Goal: Transaction & Acquisition: Purchase product/service

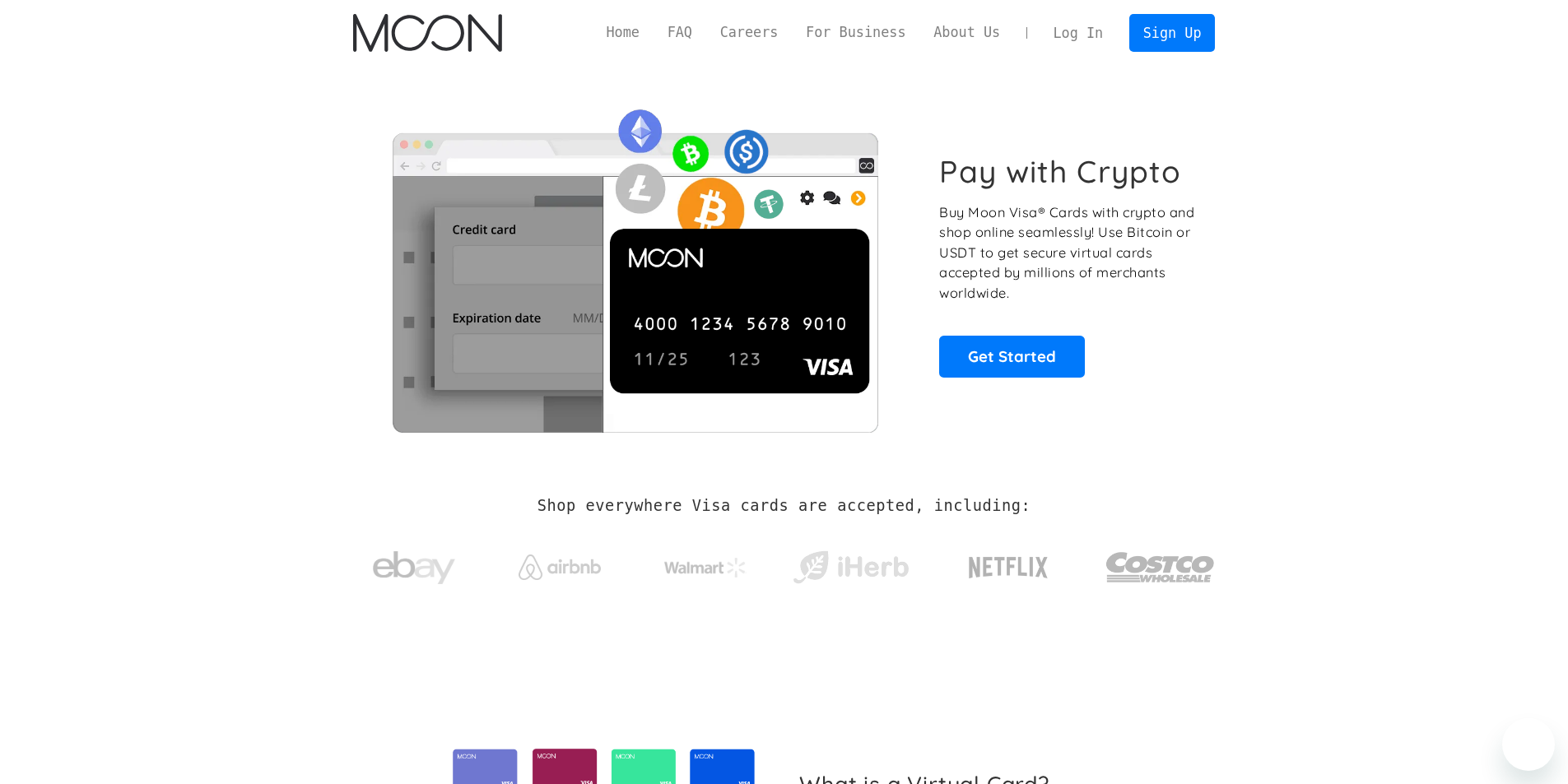
click at [1088, 33] on link "Log In" at bounding box center [1079, 33] width 78 height 36
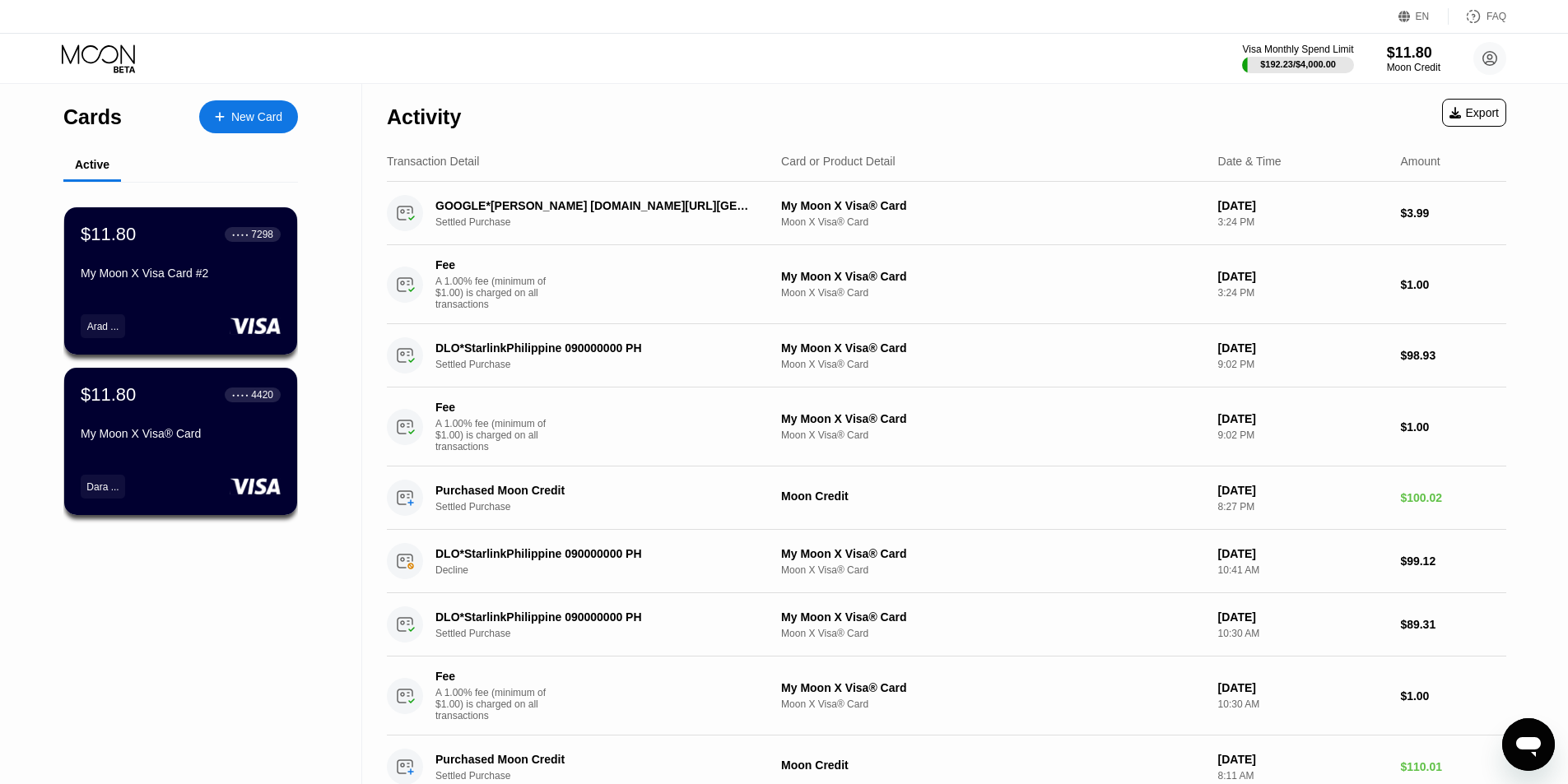
click at [106, 122] on div "Cards" at bounding box center [93, 118] width 59 height 24
click at [389, 130] on div "Activity" at bounding box center [424, 118] width 74 height 24
click at [412, 124] on div "Activity" at bounding box center [424, 118] width 74 height 24
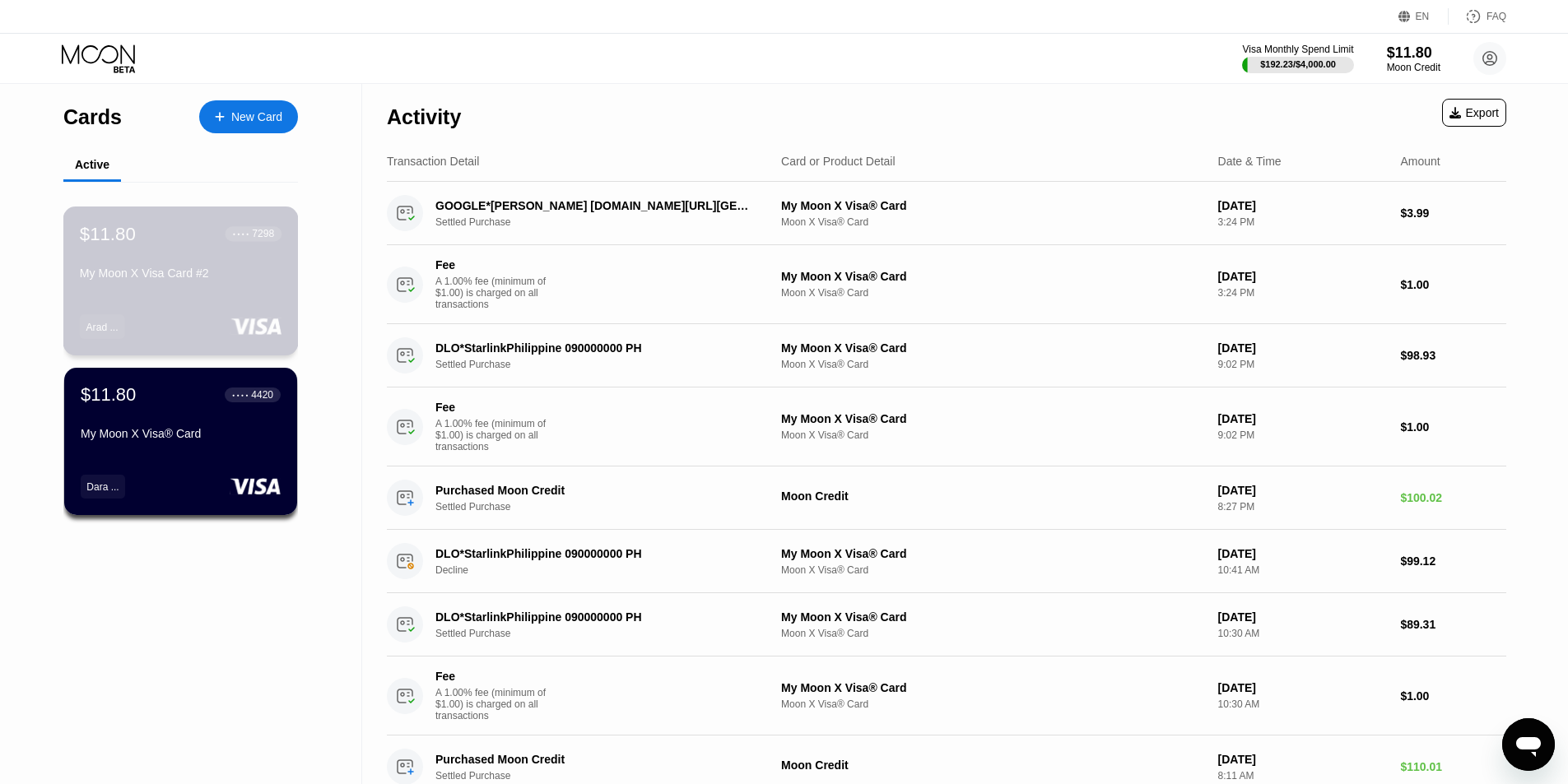
click at [203, 276] on div "My Moon X Visa Card #2" at bounding box center [180, 273] width 201 height 13
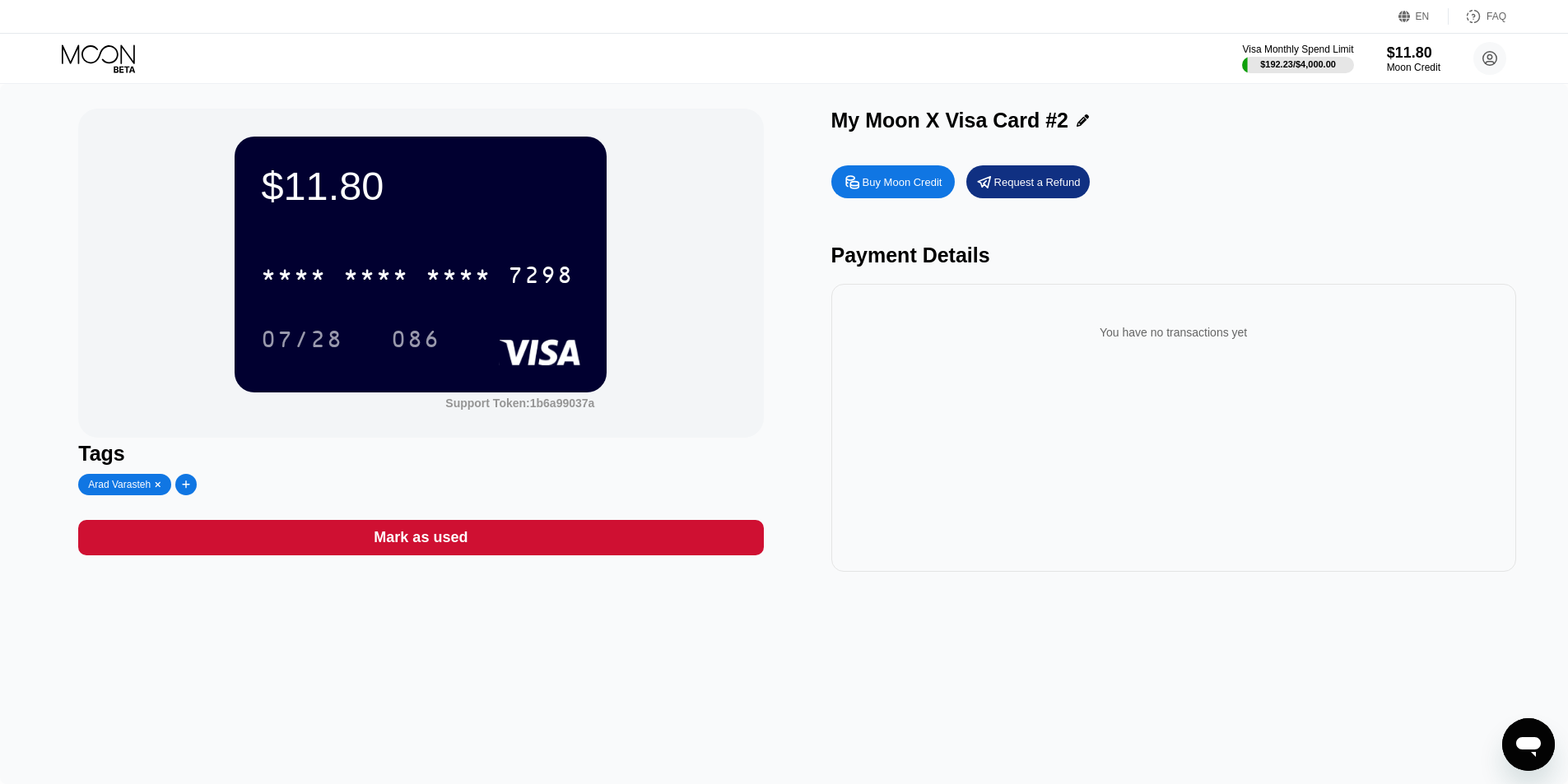
click at [88, 60] on icon at bounding box center [100, 59] width 77 height 29
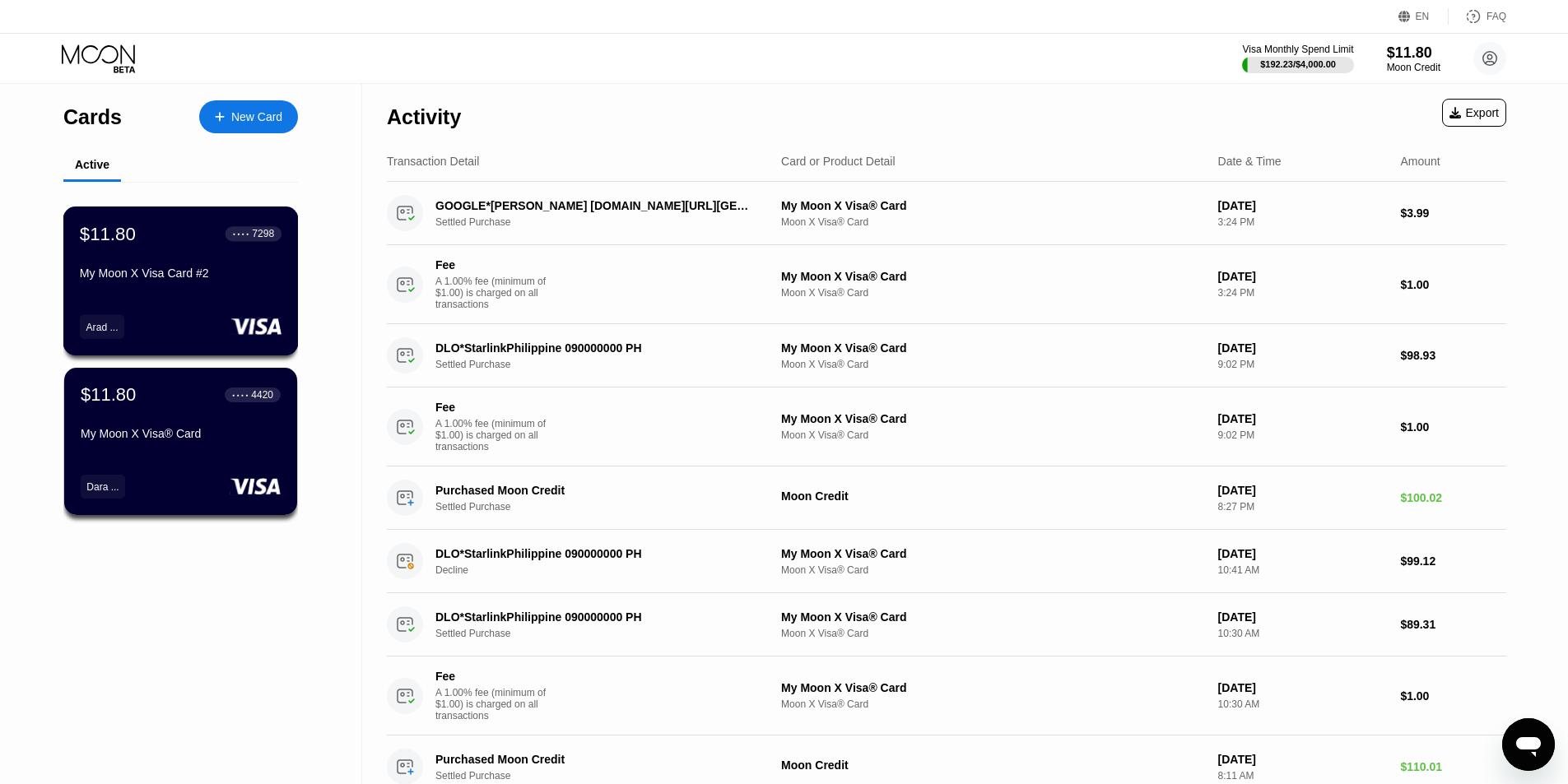
click at [183, 279] on div "My Moon X Visa Card #2" at bounding box center [180, 273] width 201 height 13
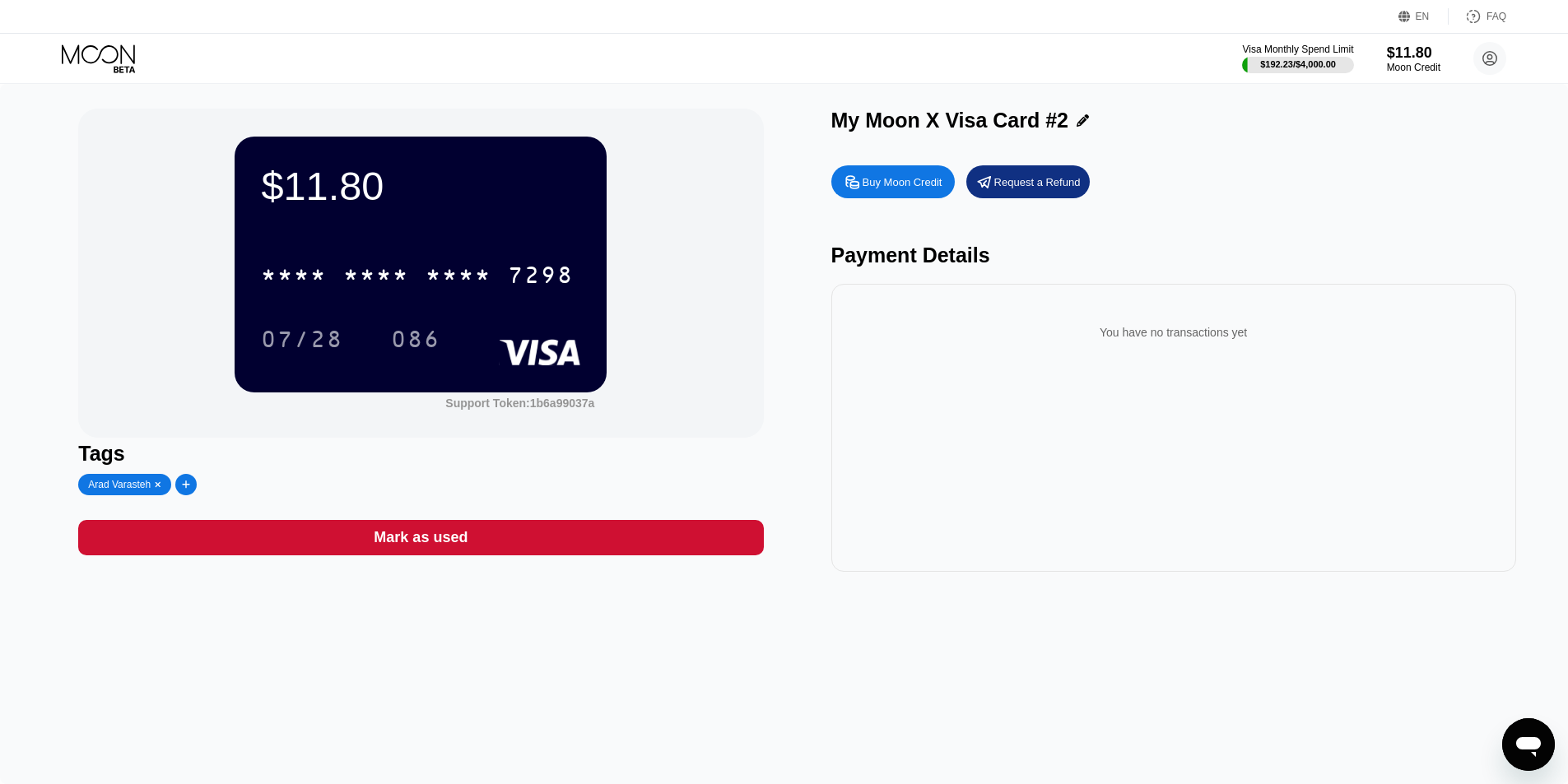
click at [915, 186] on div "Buy Moon Credit" at bounding box center [902, 182] width 80 height 14
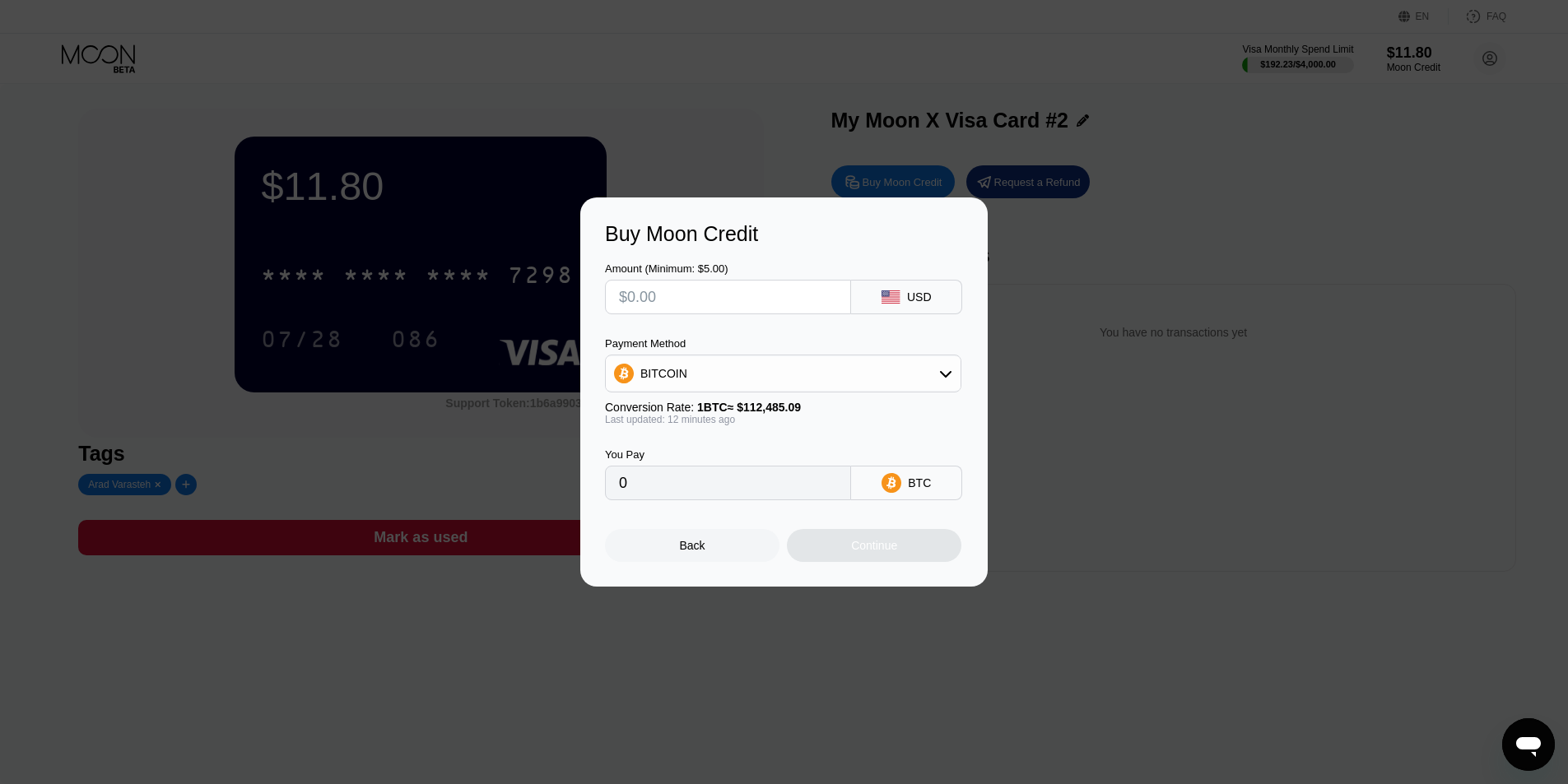
click at [899, 347] on div "Payment Method" at bounding box center [783, 344] width 356 height 12
click at [898, 378] on div "BITCOIN" at bounding box center [784, 373] width 355 height 33
click at [687, 448] on span "USDT on TRON" at bounding box center [685, 454] width 83 height 13
type input "0.00"
click at [670, 318] on div "Amount (Minimum: $5.00) USD Payment Method USDT on TRON Conversion Rate: 1 USDT…" at bounding box center [784, 373] width 358 height 254
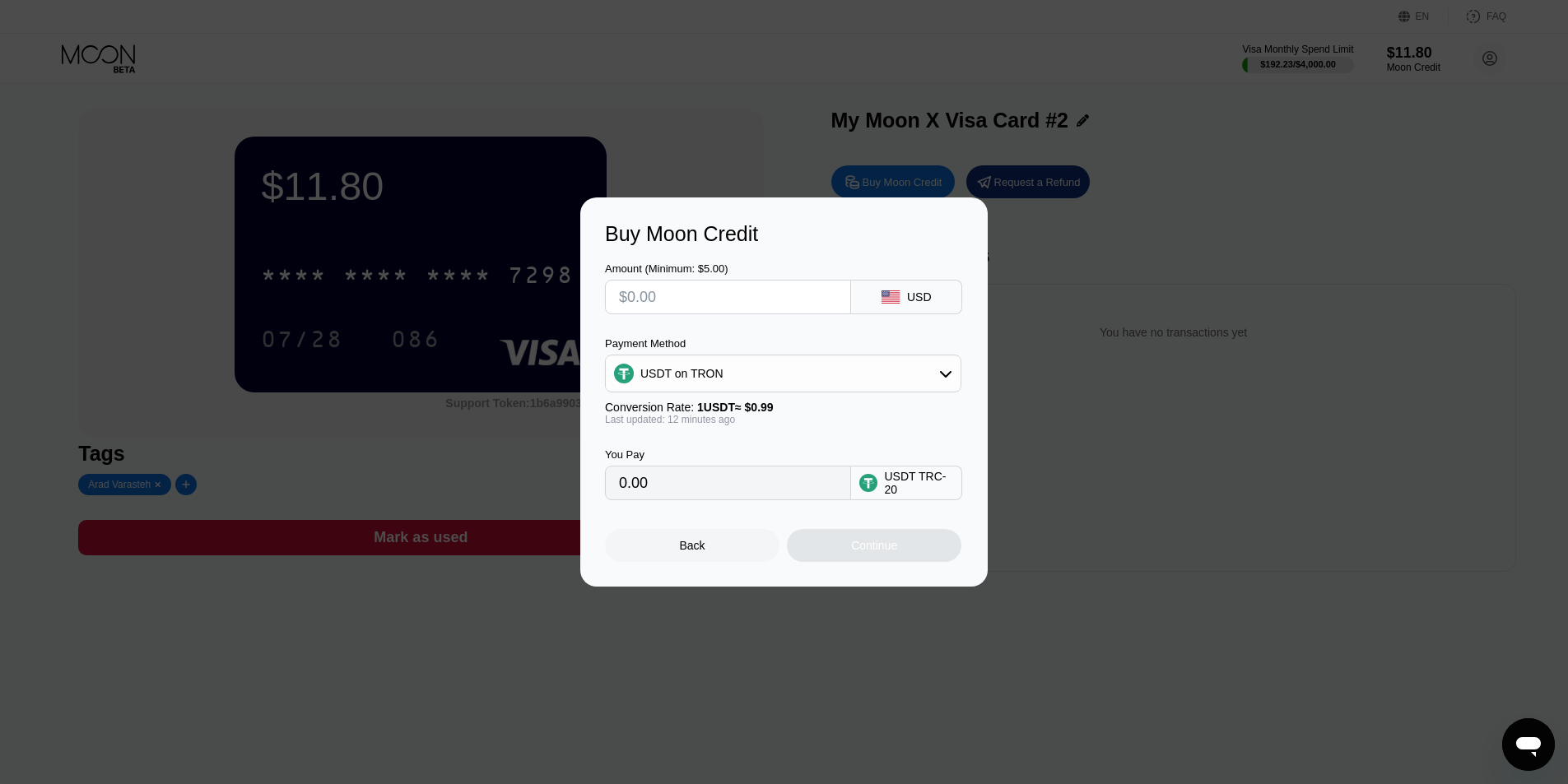
click at [674, 304] on input "text" at bounding box center [728, 297] width 218 height 33
type input "$100"
type input "101.01"
type input "$100"
click at [872, 545] on div "Continue" at bounding box center [874, 545] width 46 height 13
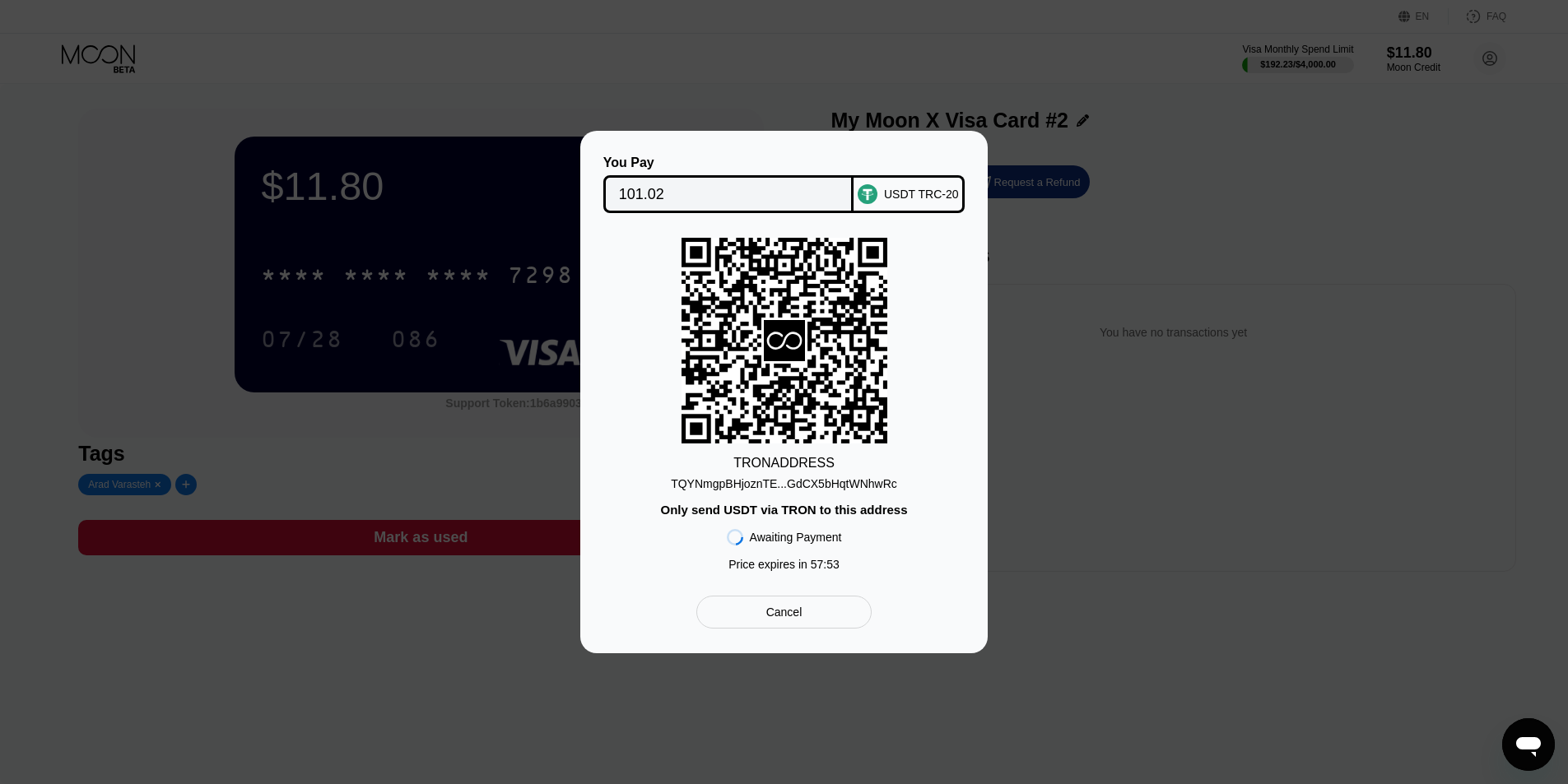
click at [853, 488] on div "TQYNmgpBHjoznTE...GdCX5bHqtWNhwRc" at bounding box center [784, 483] width 226 height 13
click at [1055, 131] on div "You Pay 101.02 USDT TRC-20 TRON ADDRESS TQYNmgpBHjoznTE...GdCX5bHqtWNhwRc Only …" at bounding box center [784, 392] width 1568 height 522
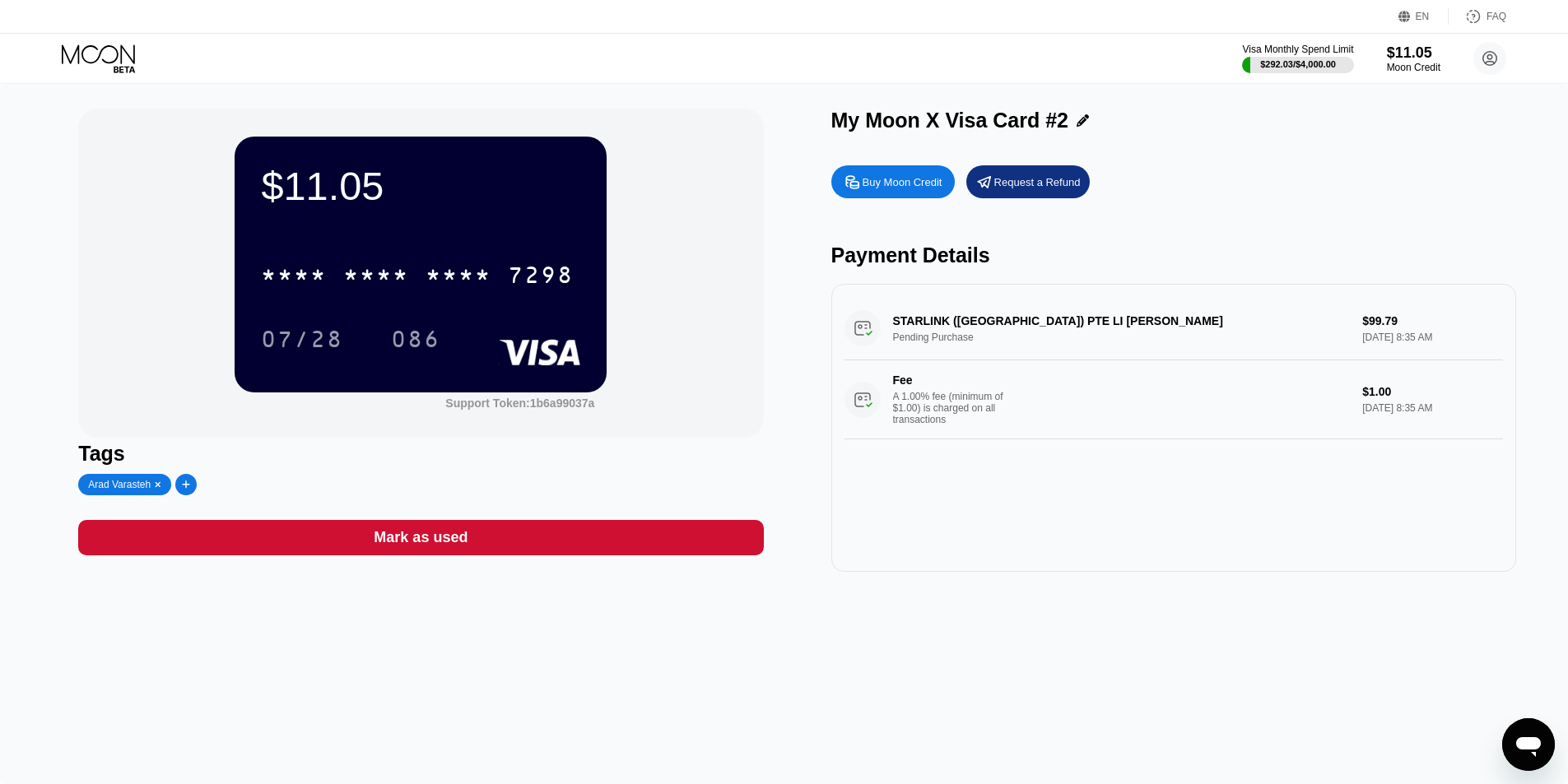
drag, startPoint x: 1419, startPoint y: 332, endPoint x: 1314, endPoint y: 335, distance: 105.0
click at [1314, 335] on div "STARLINK (FIJI) PTE LI Valletta FJ Pending Purchase $99.79 Aug 20, 2025 8:35 AM…" at bounding box center [1173, 368] width 659 height 142
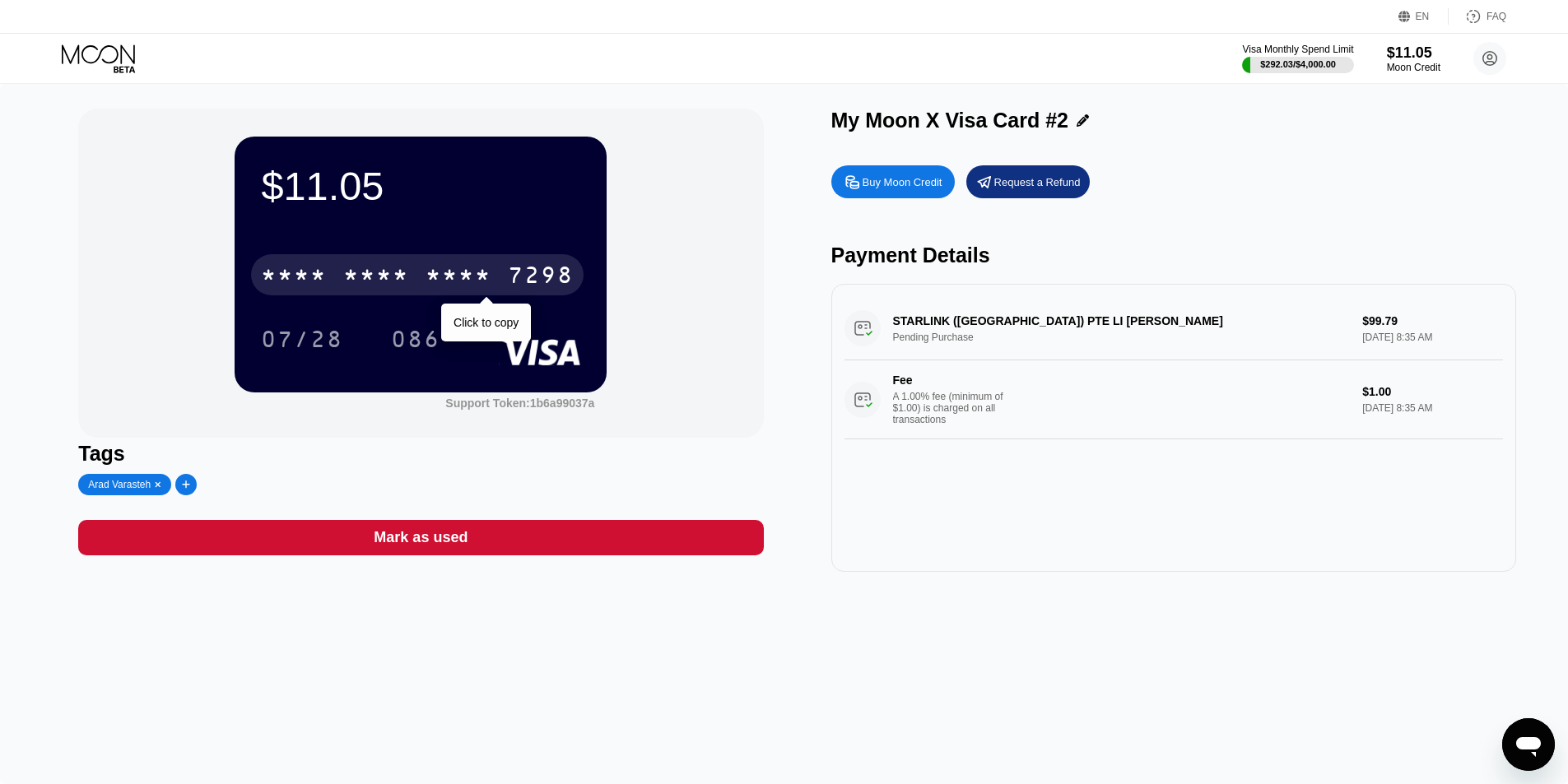
click at [466, 283] on div "* * * *" at bounding box center [459, 277] width 66 height 26
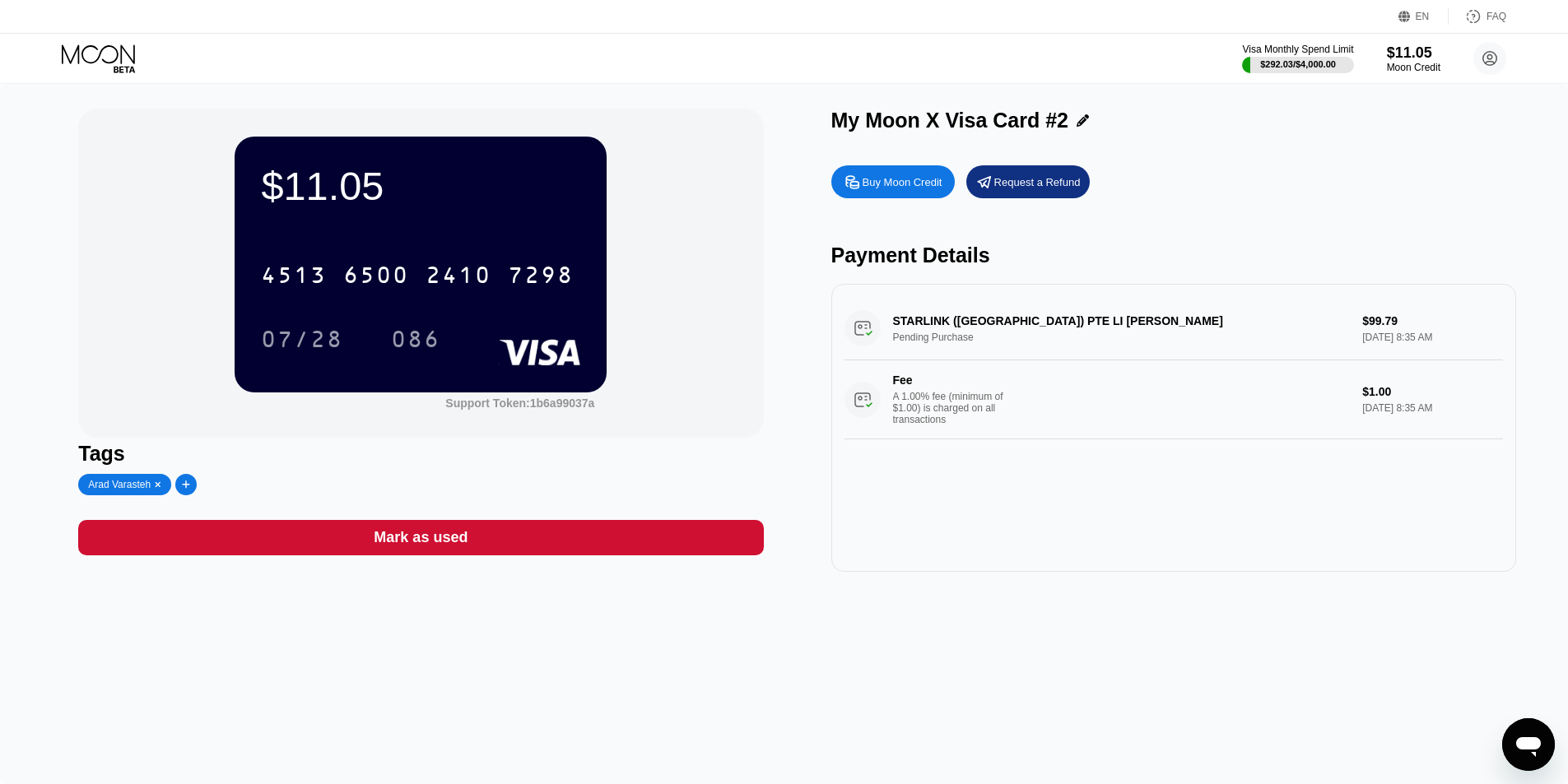
click at [138, 76] on div "Visa Monthly Spend Limit $292.03 / $4,000.00 $11.05 Moon Credit [EMAIL_ADDRESS]…" at bounding box center [784, 59] width 1568 height 50
click at [117, 56] on icon at bounding box center [98, 54] width 73 height 19
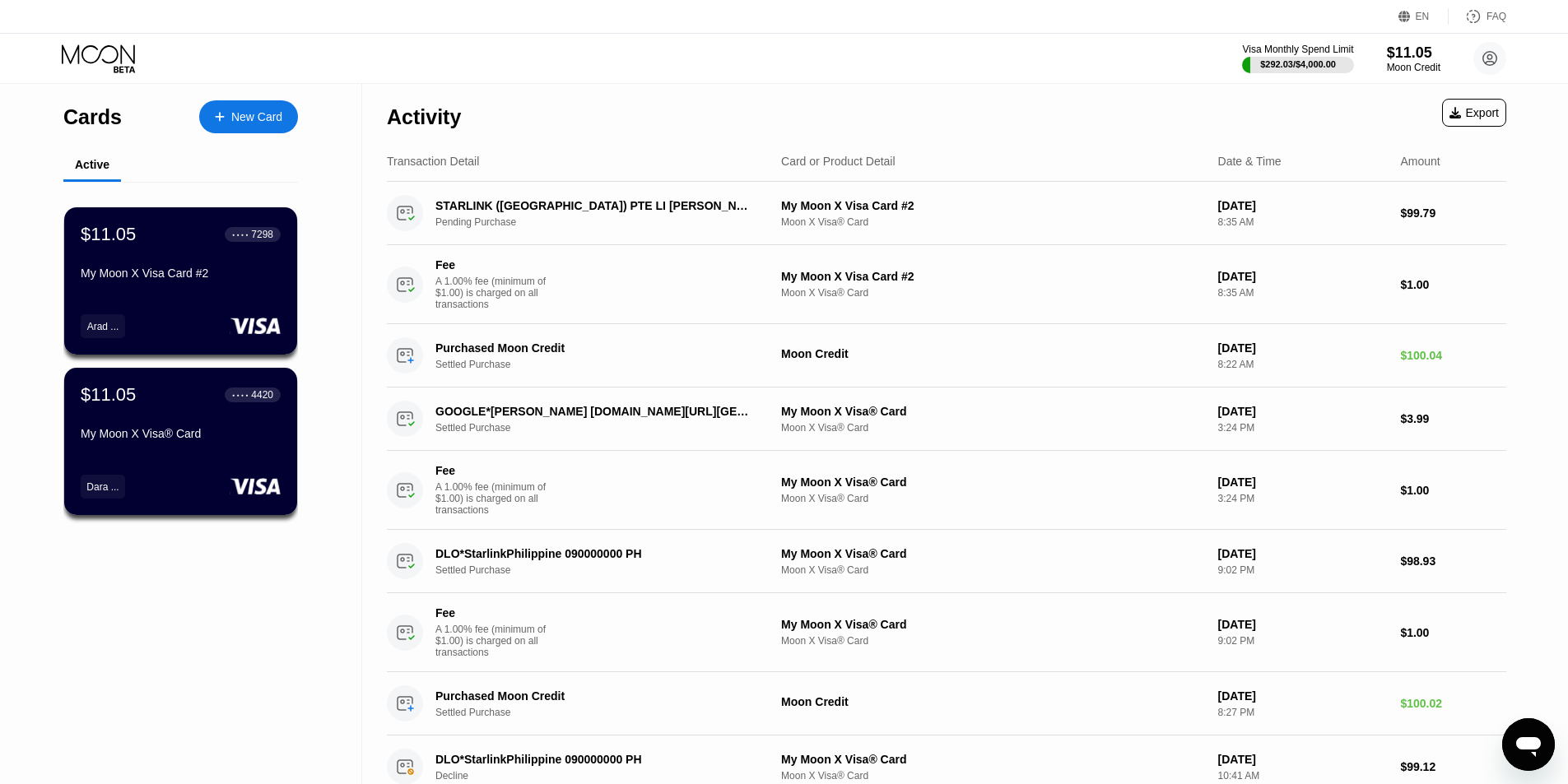
click at [784, 165] on div "Card or Product Detail" at bounding box center [838, 160] width 115 height 13
click at [191, 244] on div "$11.05 ● ● ● ● 7298" at bounding box center [180, 233] width 201 height 21
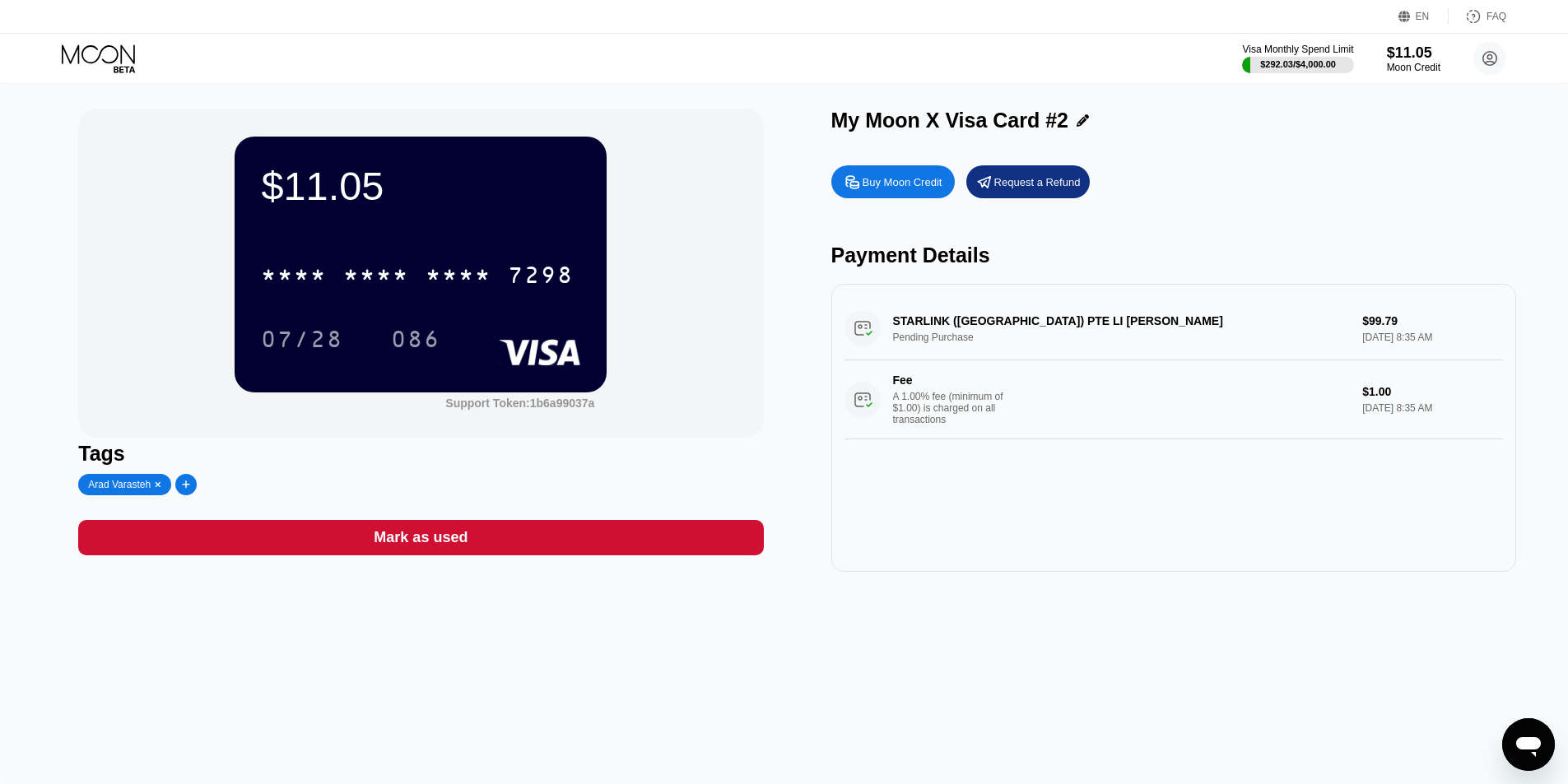
drag, startPoint x: 1147, startPoint y: 331, endPoint x: 837, endPoint y: 342, distance: 310.2
click at [818, 337] on div "$11.05 * * * * * * * * * * * * 7298 07/28 086 Support Token: 1b6a99037a Tags Ar…" at bounding box center [784, 340] width 1411 height 463
click at [975, 348] on div "STARLINK (FIJI) PTE LI Valletta FJ Pending Purchase $99.79 Aug 20, 2025 8:35 AM…" at bounding box center [1173, 368] width 659 height 142
